Goal: Find specific page/section: Find specific page/section

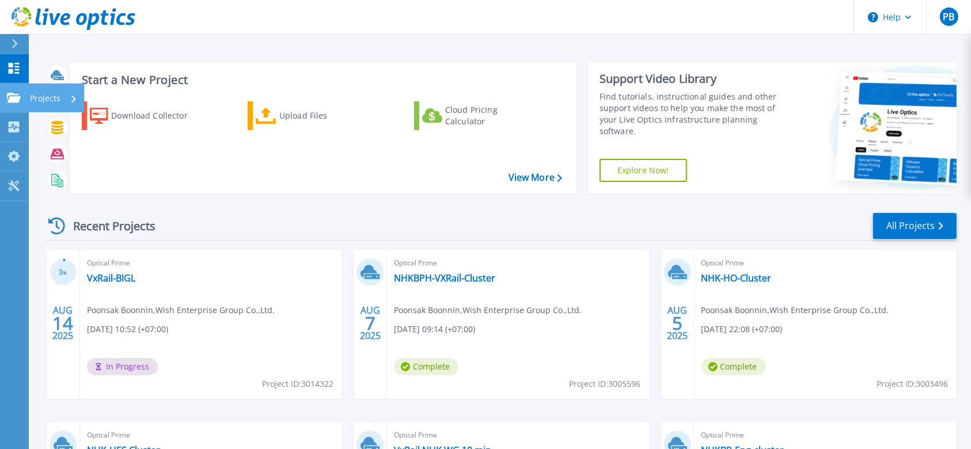
click at [16, 94] on icon at bounding box center [14, 98] width 14 height 10
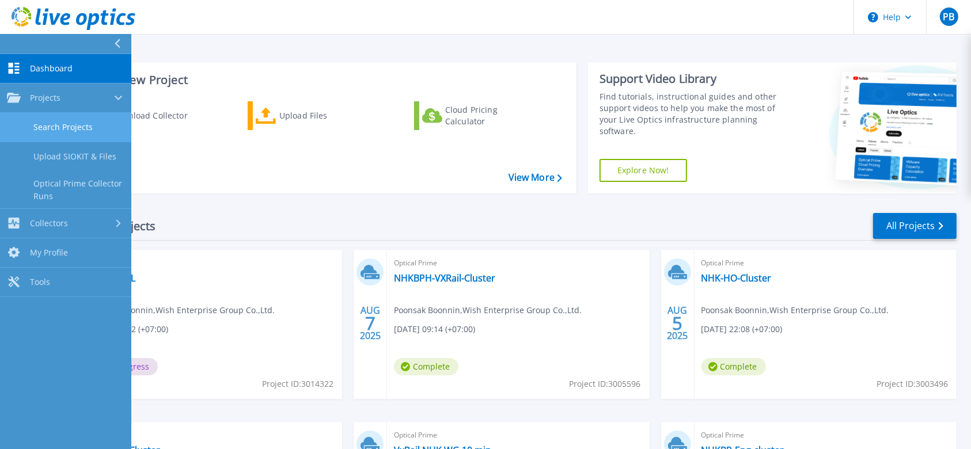
click at [80, 131] on link "Search Projects" at bounding box center [65, 127] width 131 height 29
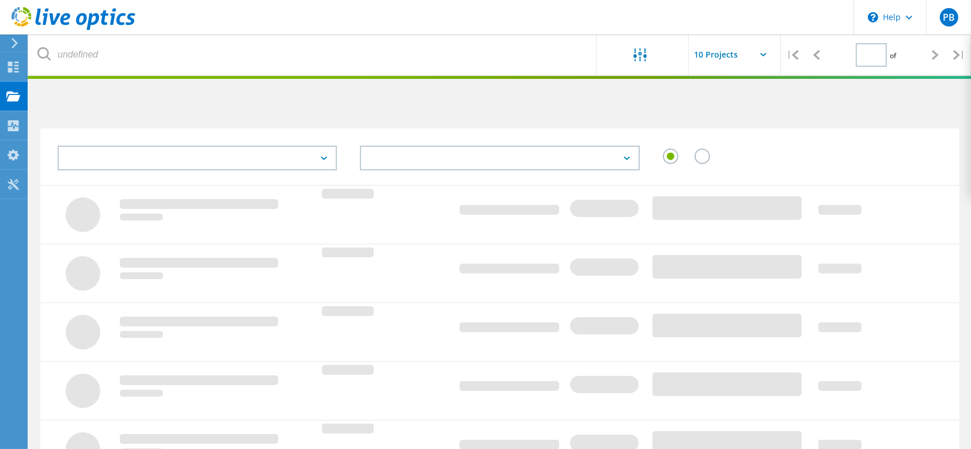
type input "1"
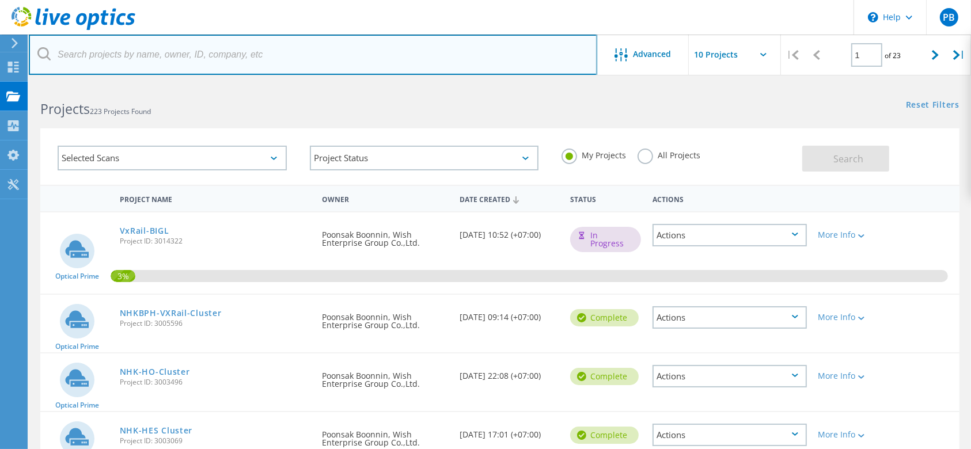
click at [123, 56] on input "text" at bounding box center [313, 55] width 569 height 40
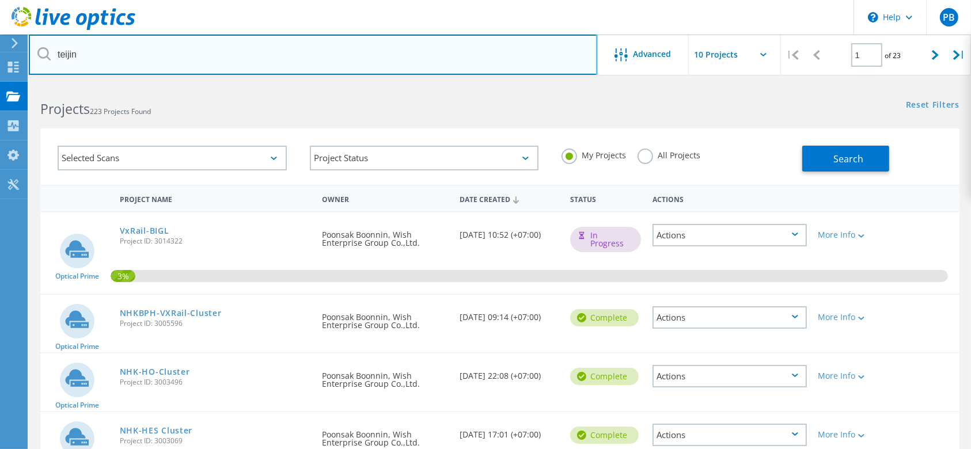
type input "teijin"
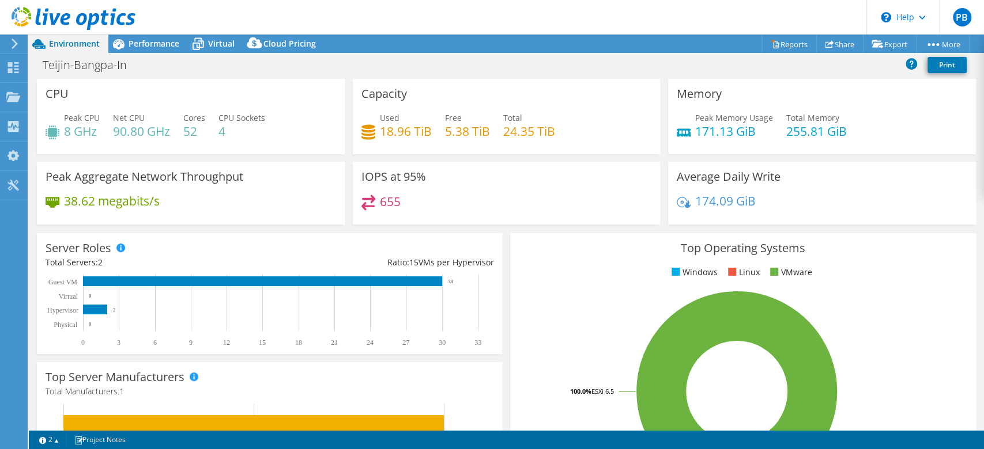
select select "Singapore"
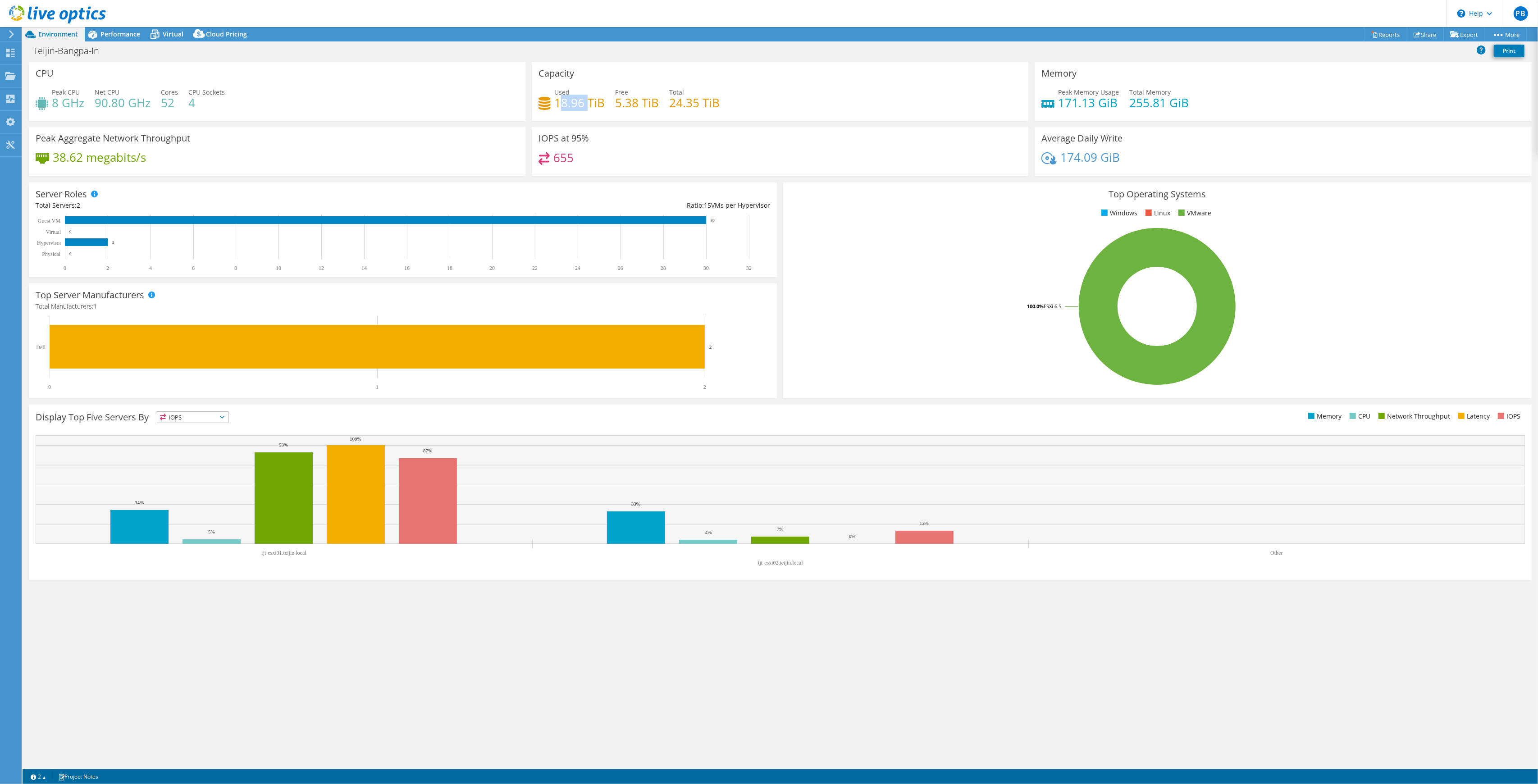
drag, startPoint x: 559, startPoint y: 104, endPoint x: 588, endPoint y: 109, distance: 29.4
click at [588, 108] on h4 "18.96 TiB" at bounding box center [579, 102] width 51 height 10
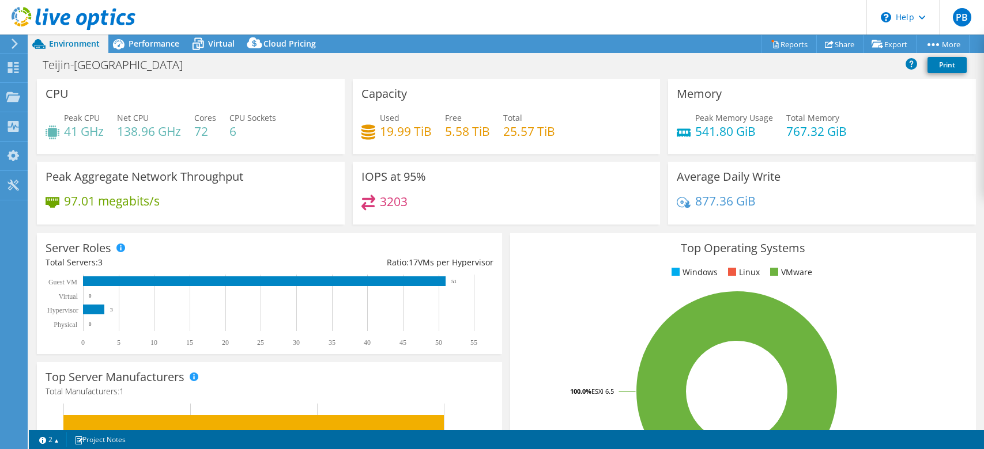
select select "Singapore"
select select "USD"
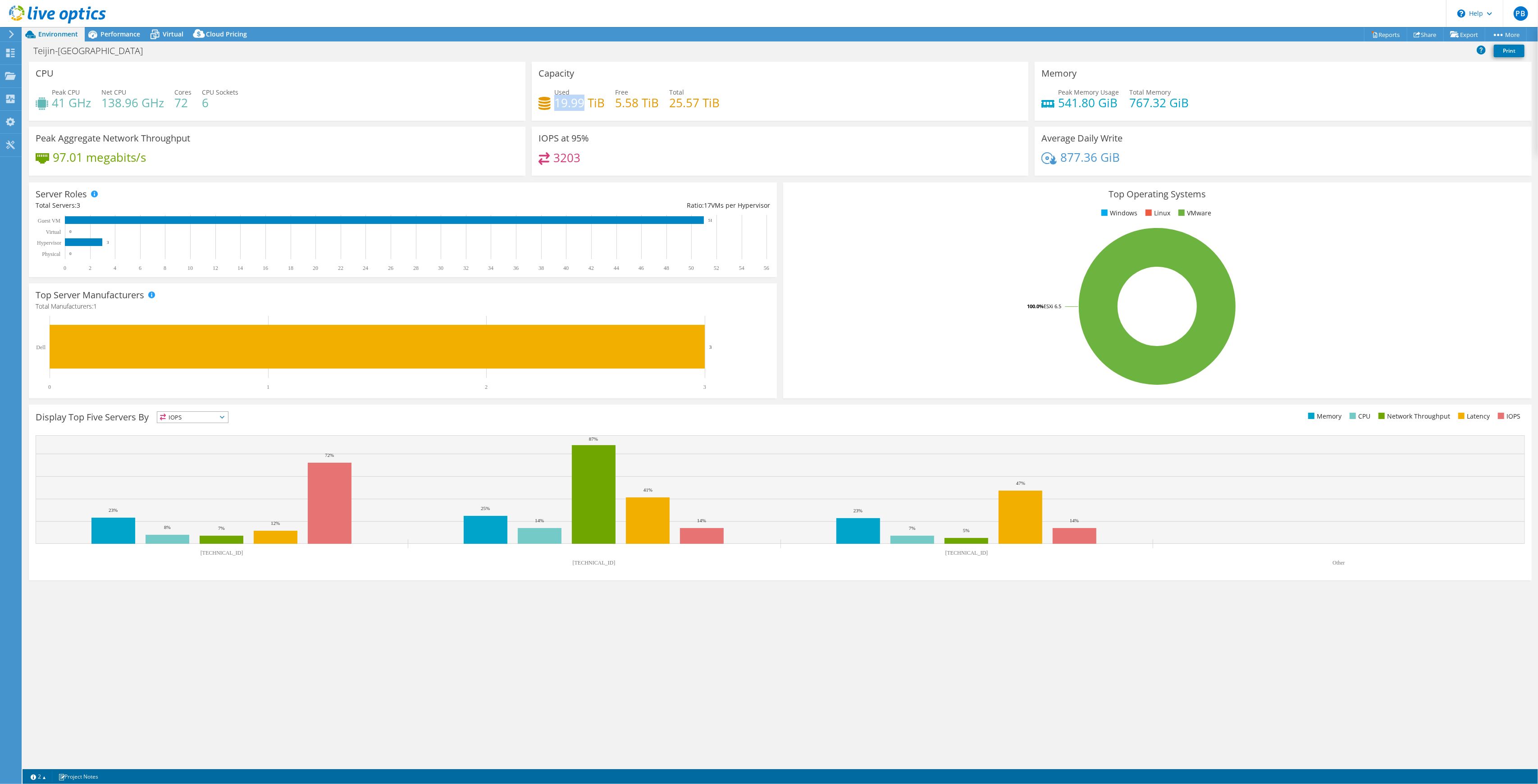
drag, startPoint x: 556, startPoint y: 105, endPoint x: 581, endPoint y: 106, distance: 25.0
click at [581, 106] on h4 "19.99 TiB" at bounding box center [579, 102] width 51 height 10
